Goal: Task Accomplishment & Management: Manage account settings

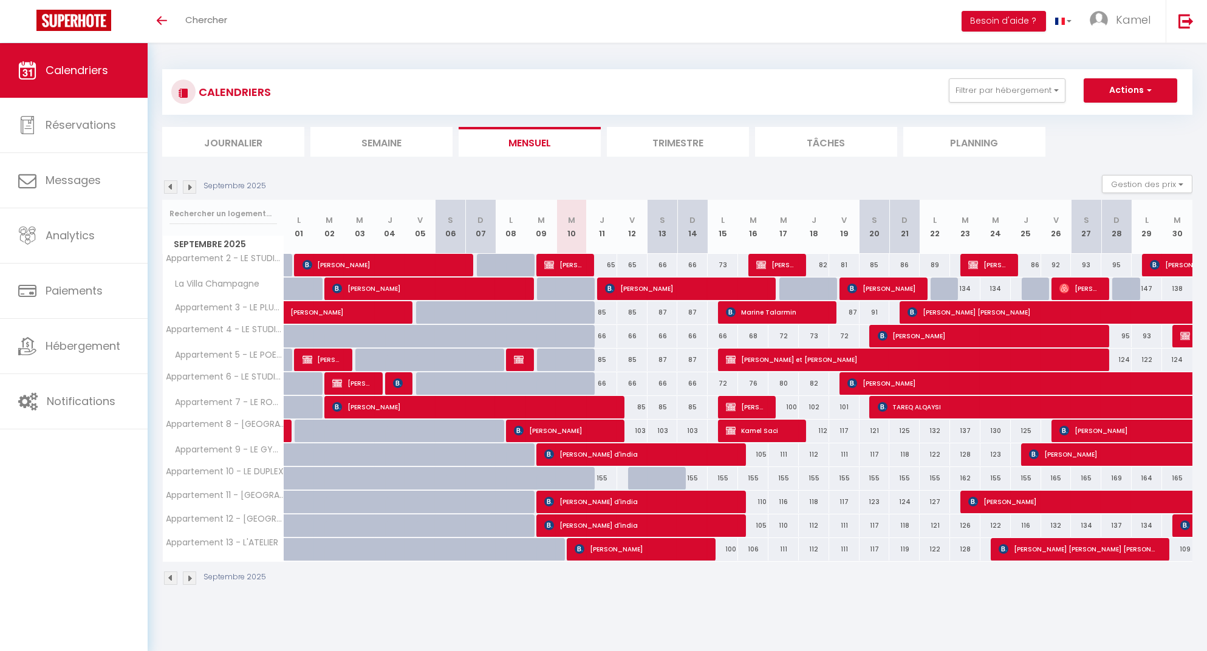
click at [752, 607] on div "CALENDRIERS Filtrer par hébergement La Maison Hugo - Montreuil Appartement 2 - …" at bounding box center [677, 327] width 1059 height 569
click at [655, 287] on span "[PERSON_NAME]" at bounding box center [684, 288] width 159 height 23
select select "OK"
select select "KO"
select select "1"
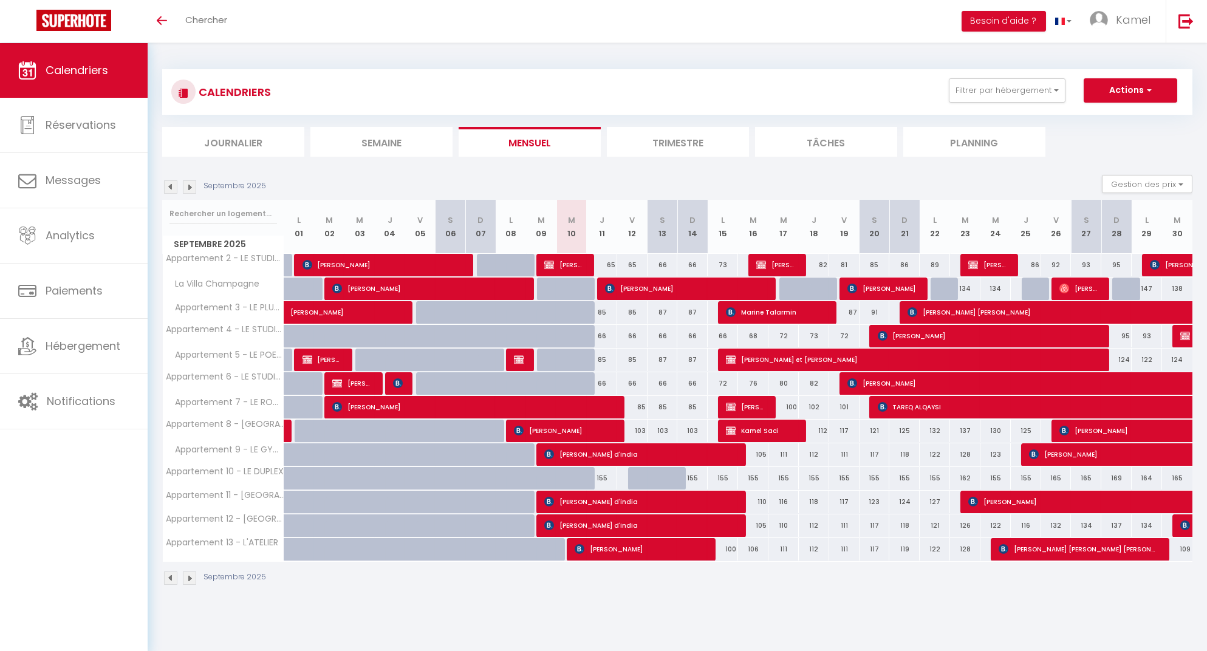
select select "0"
select select "1"
select select
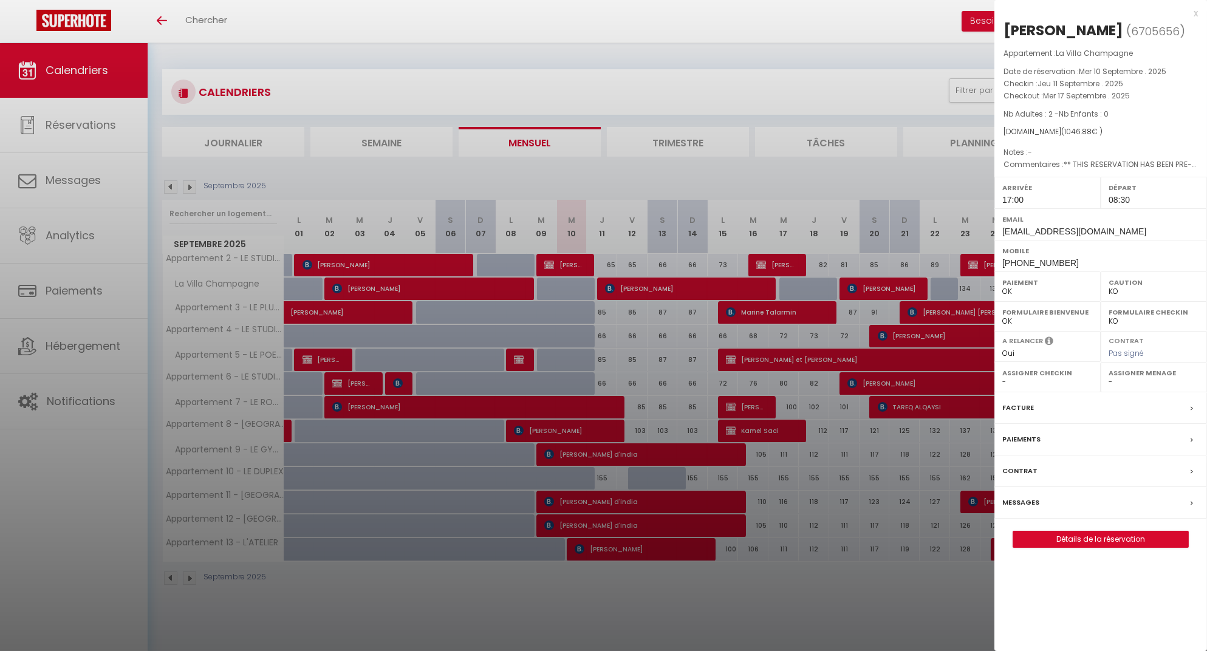
click at [1055, 533] on link "Détails de la réservation" at bounding box center [1100, 539] width 175 height 16
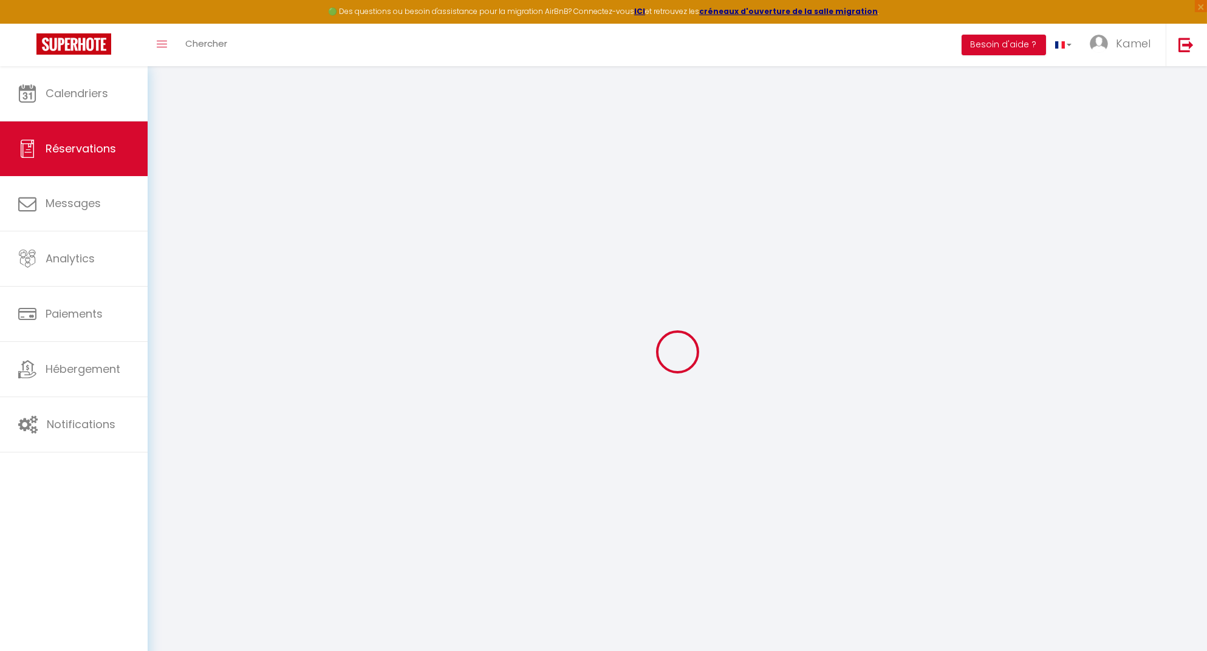
select select
checkbox input "false"
select select
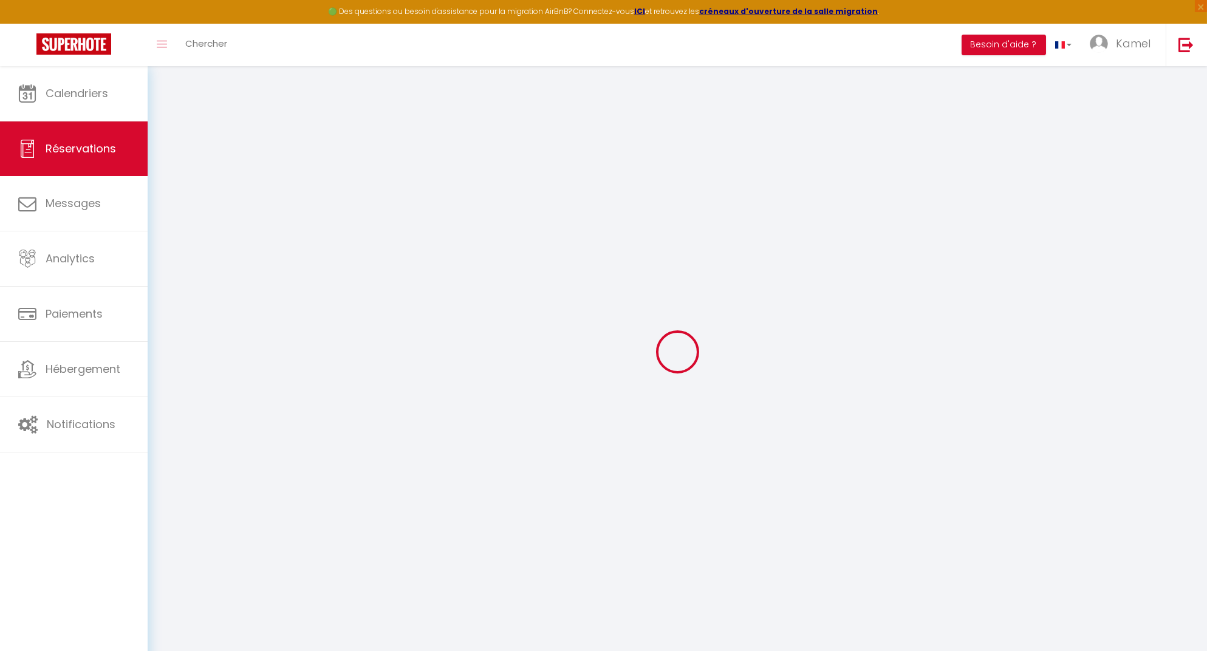
checkbox input "false"
select select
checkbox input "false"
type textarea "** THIS RESERVATION HAS BEEN PRE-PAID ** BOOKING NOTE : Payment charge is EUR 1…"
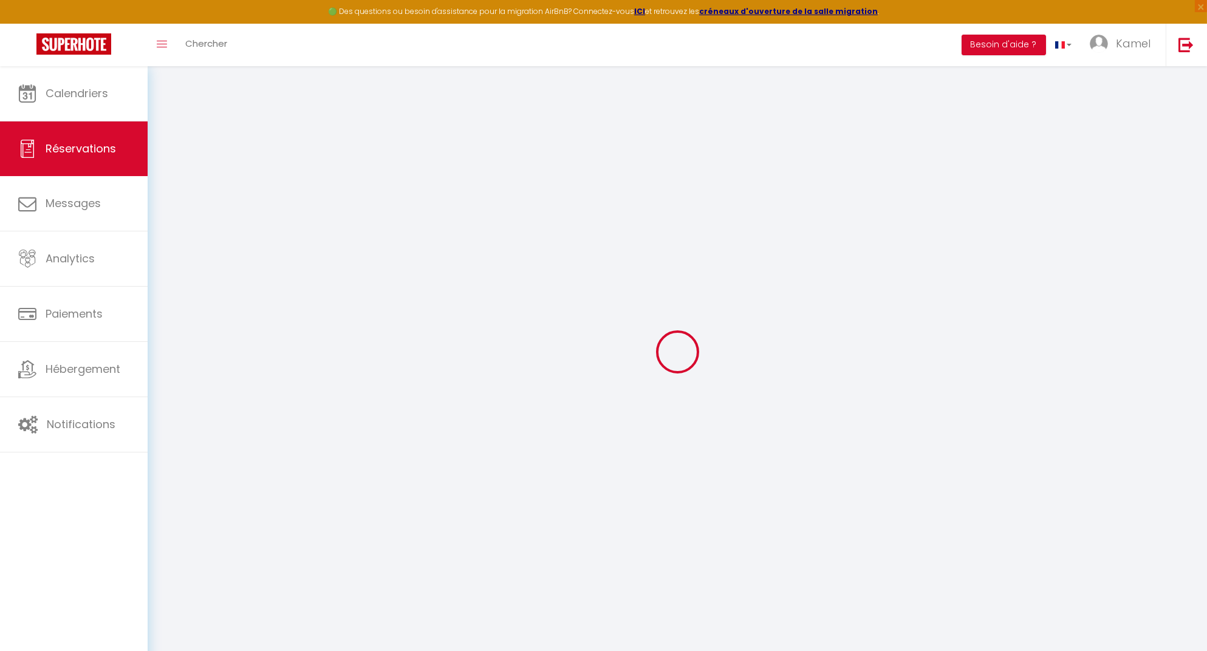
type input "80"
type input "20.98"
select select
checkbox input "false"
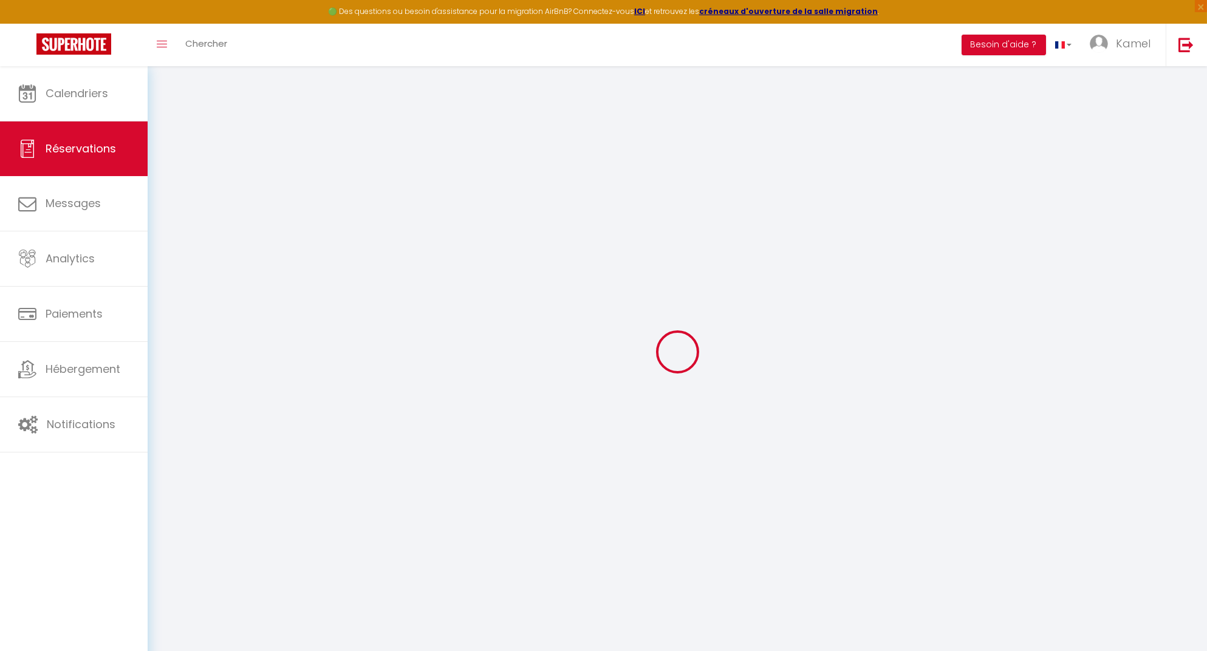
select select "17:00"
select select "08:30"
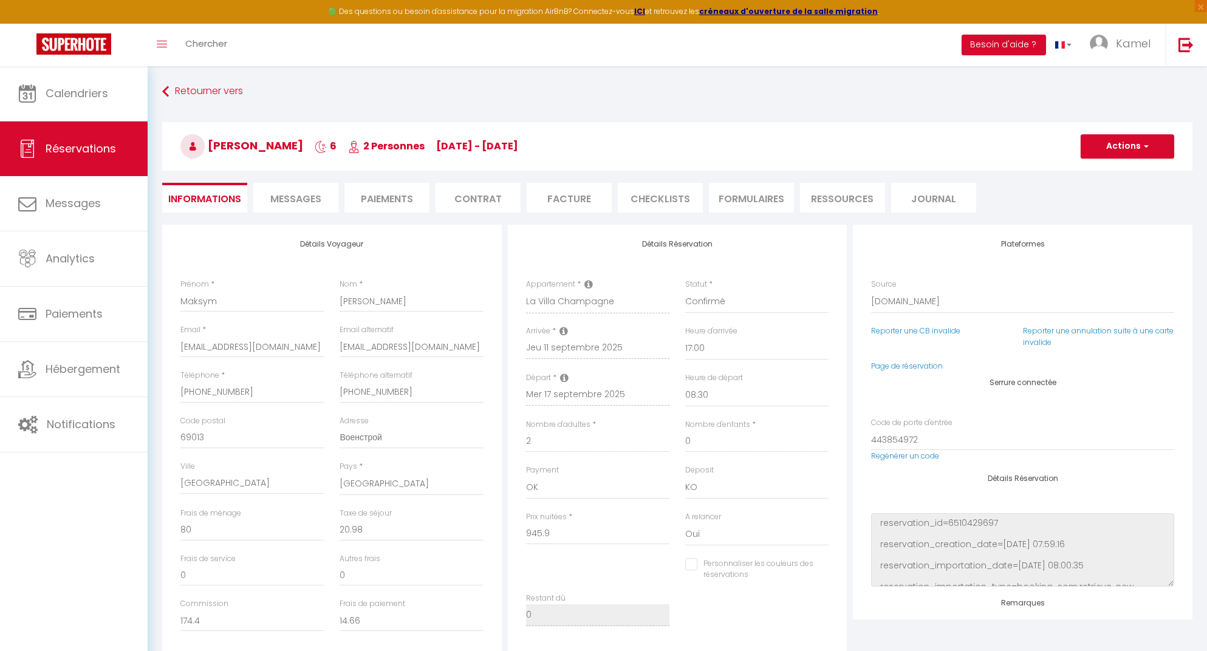
click at [620, 142] on h3 "[PERSON_NAME] 6 2 Personnes [DATE] - [DATE]" at bounding box center [677, 146] width 1030 height 49
